Goal: Information Seeking & Learning: Learn about a topic

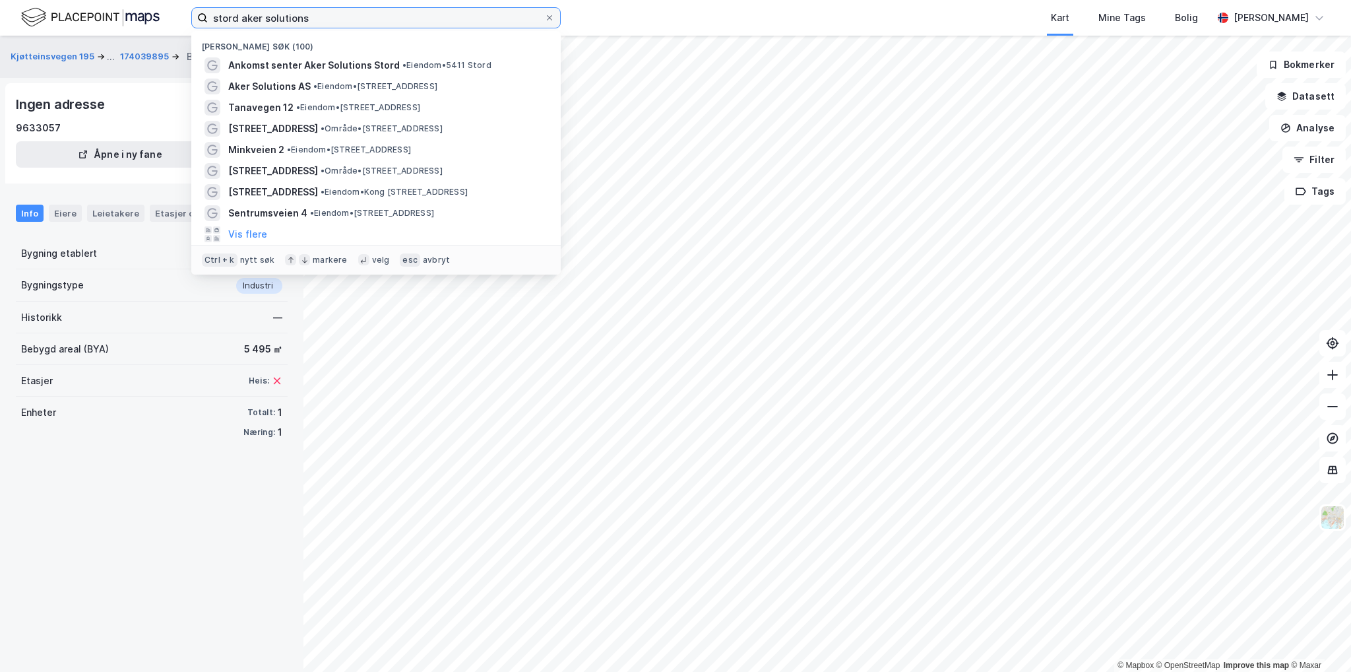
drag, startPoint x: 325, startPoint y: 16, endPoint x: 173, endPoint y: 24, distance: 152.6
click at [174, 24] on div "stord aker solutions Nylige søk (100) Ankomst senter Aker Solutions Stord • Eie…" at bounding box center [675, 18] width 1351 height 36
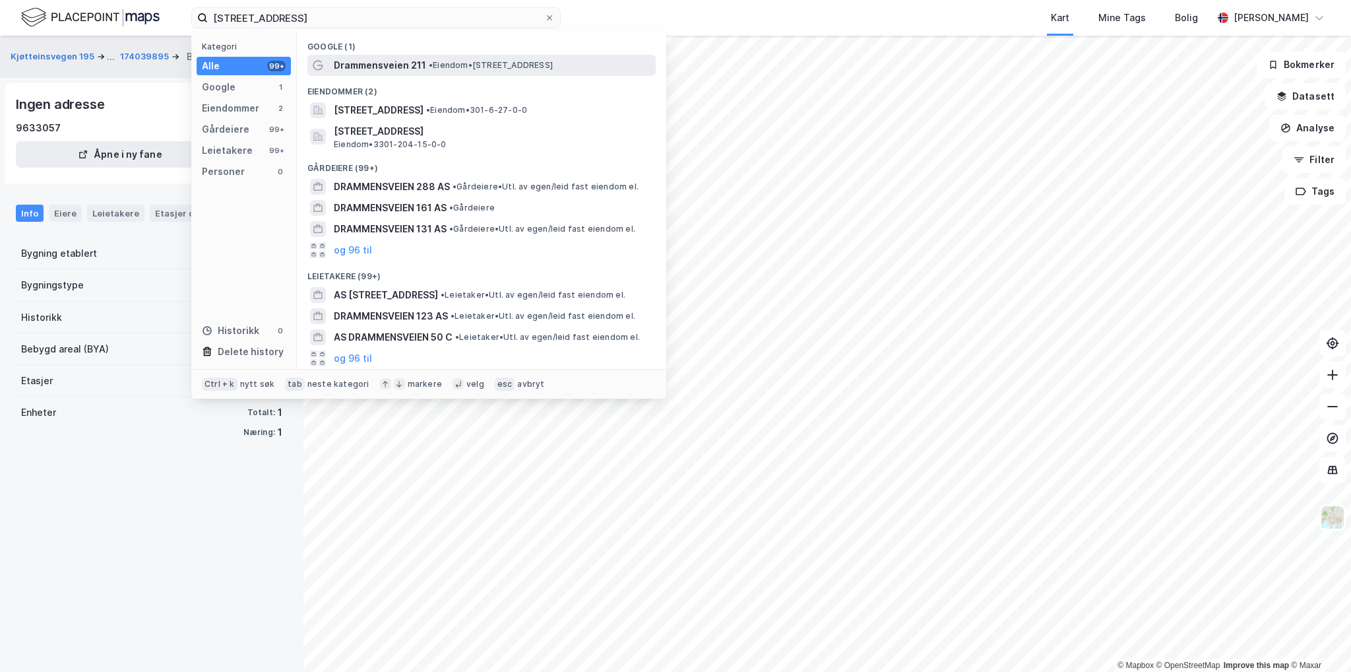
click at [422, 65] on span "Drammensveien 211" at bounding box center [380, 65] width 92 height 16
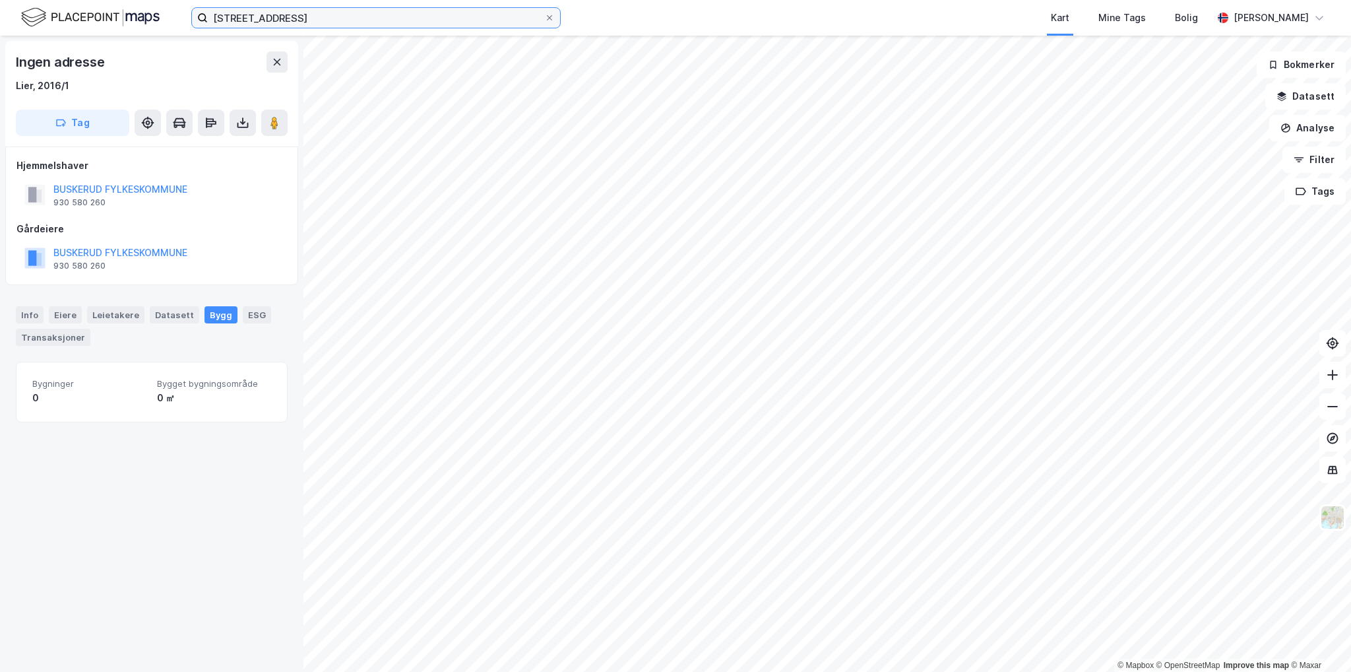
click at [324, 14] on input "[STREET_ADDRESS]" at bounding box center [376, 18] width 336 height 20
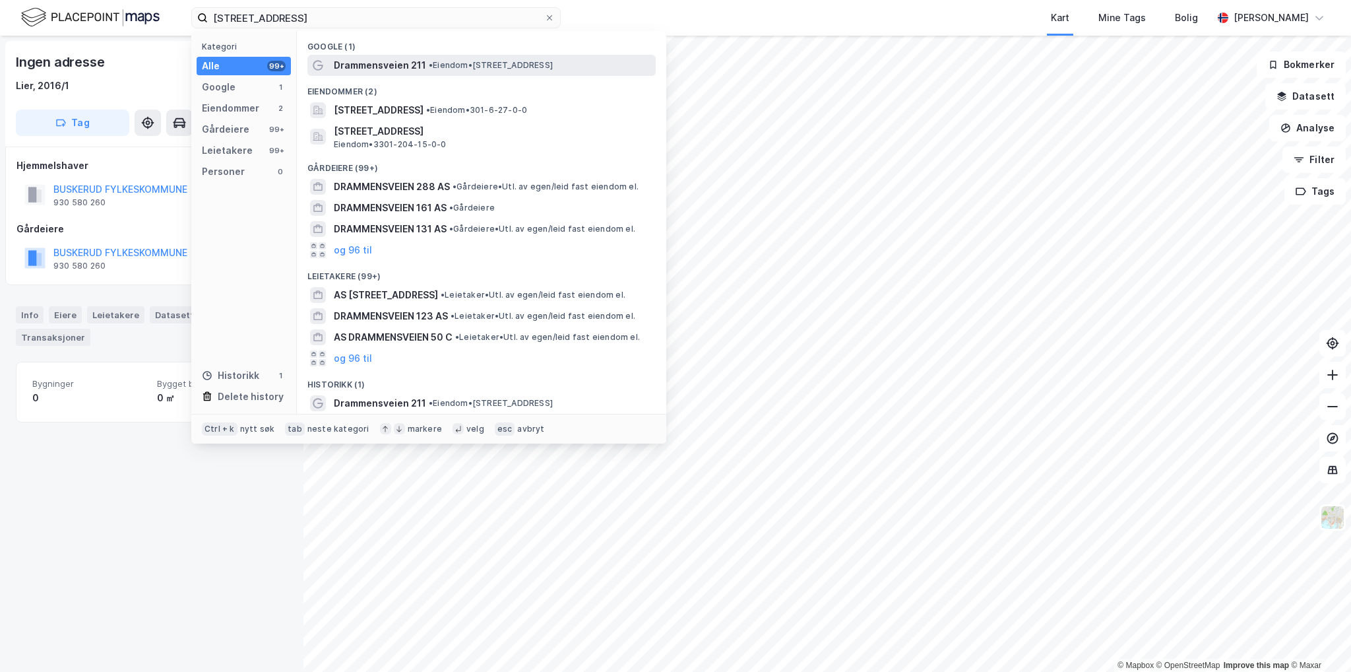
click at [391, 57] on span "Drammensveien 211" at bounding box center [380, 65] width 92 height 16
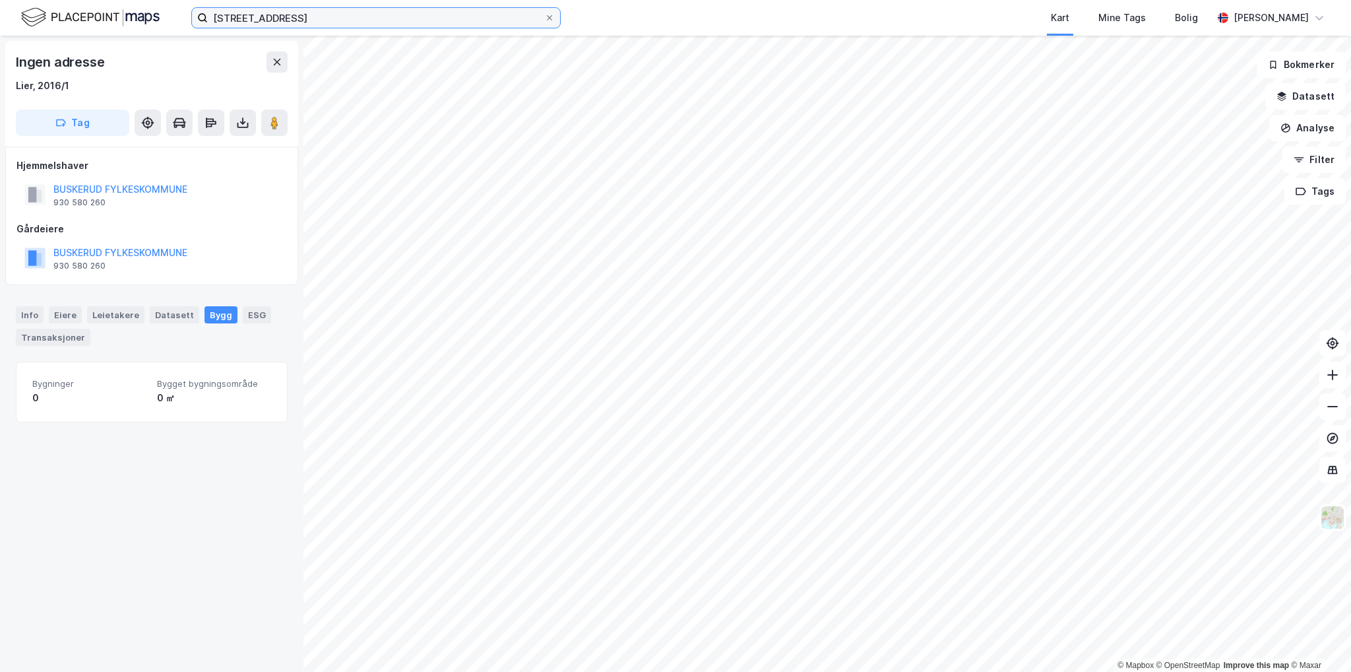
click at [327, 27] on input "[STREET_ADDRESS]" at bounding box center [376, 18] width 336 height 20
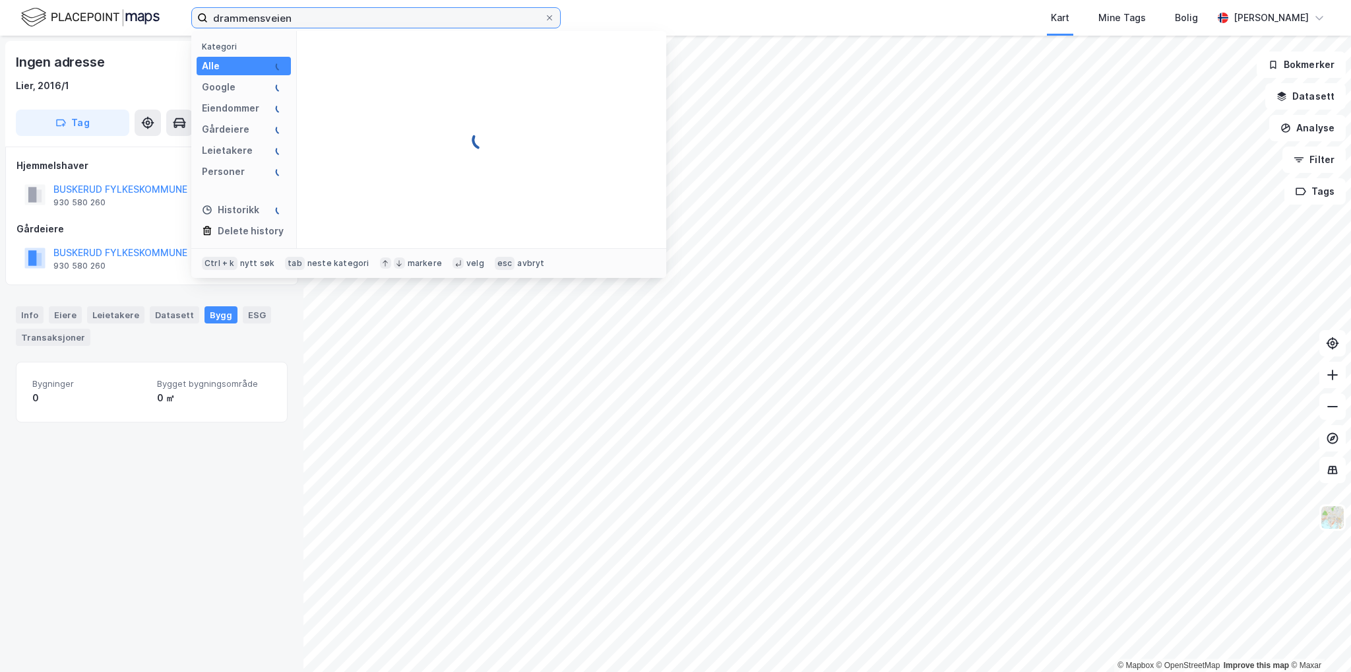
type input "drammensveien"
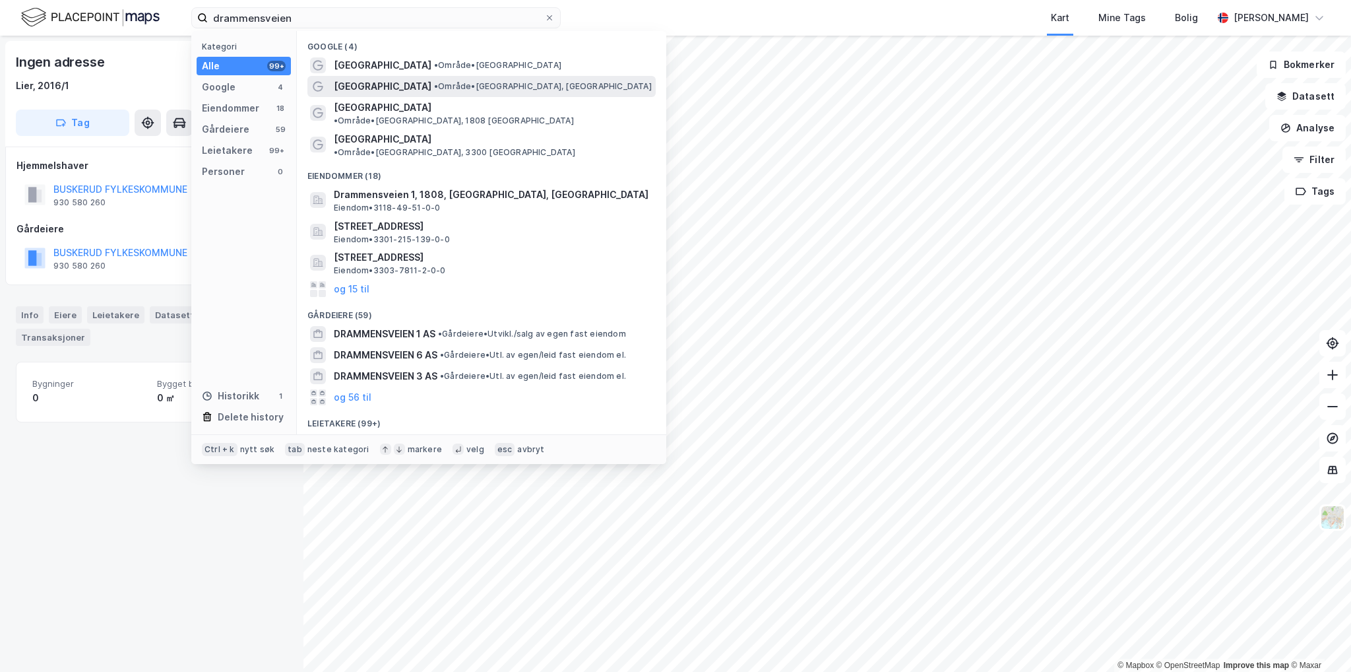
click at [525, 90] on span "• Område • [GEOGRAPHIC_DATA], [GEOGRAPHIC_DATA]" at bounding box center [543, 86] width 218 height 11
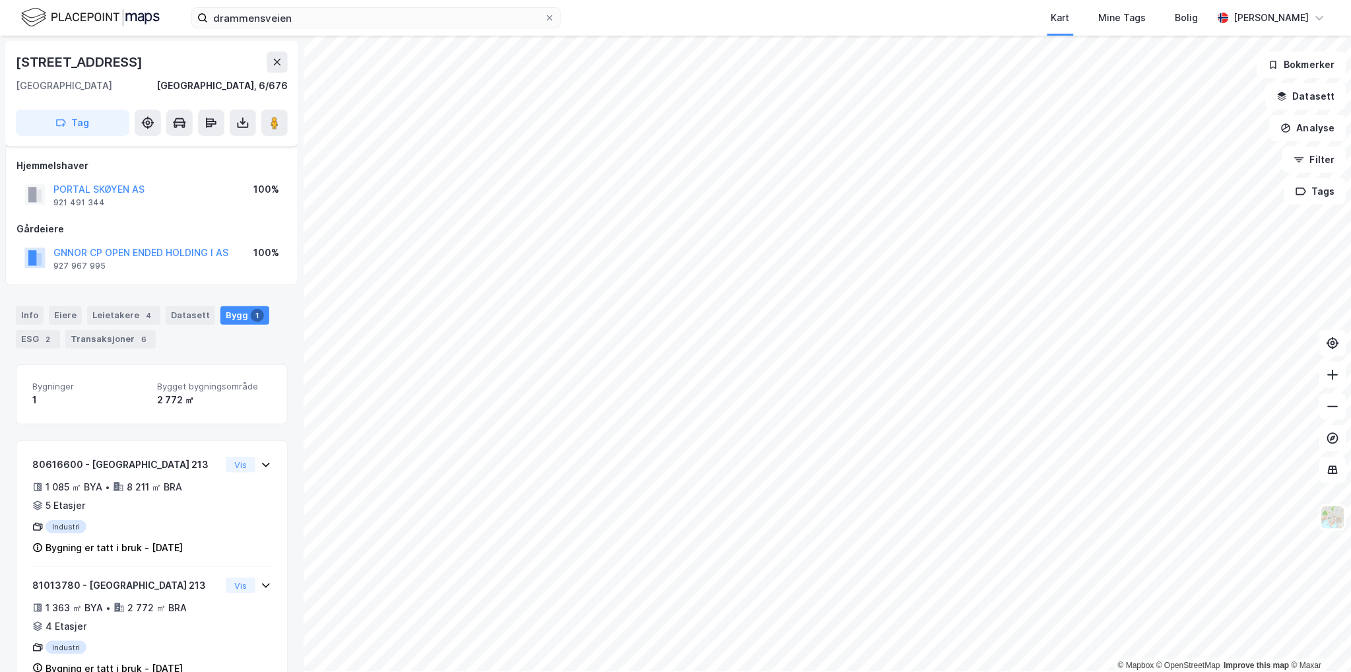
scroll to position [36, 0]
